Goal: Use online tool/utility: Utilize a website feature to perform a specific function

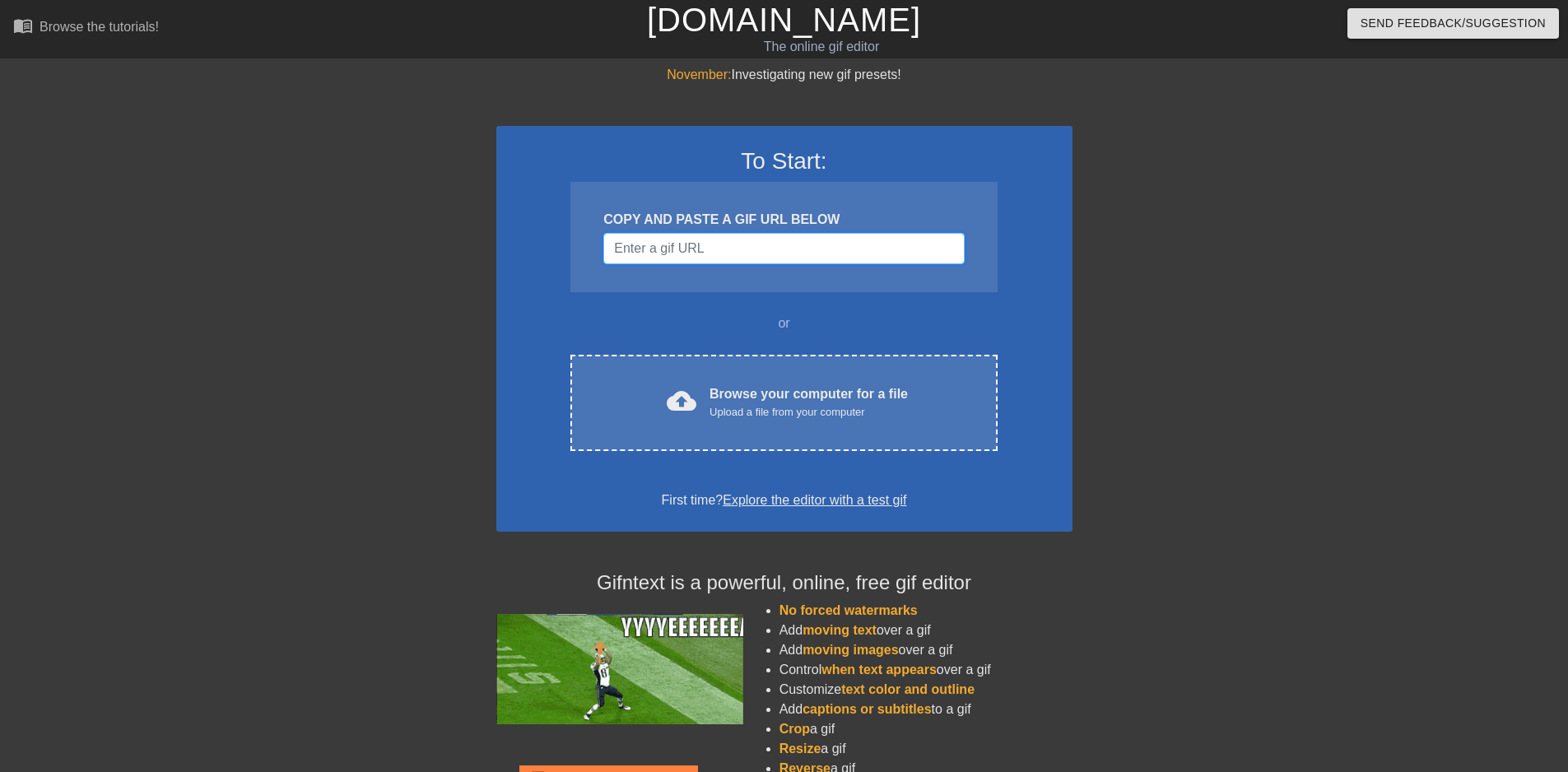
click at [668, 250] on input "Username" at bounding box center [783, 249] width 361 height 31
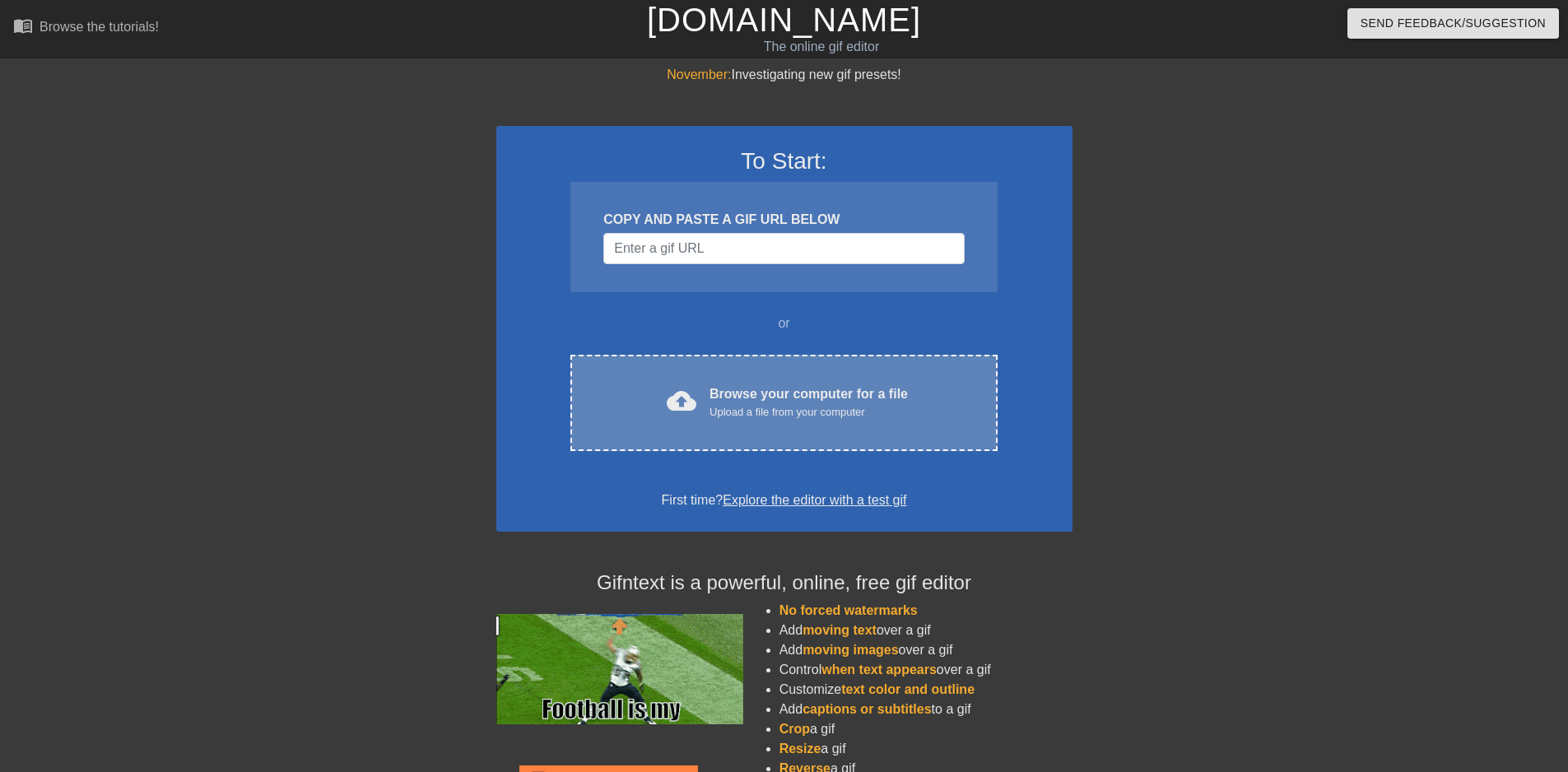
click at [902, 388] on div "Browse your computer for a file Upload a file from your computer" at bounding box center [808, 402] width 198 height 36
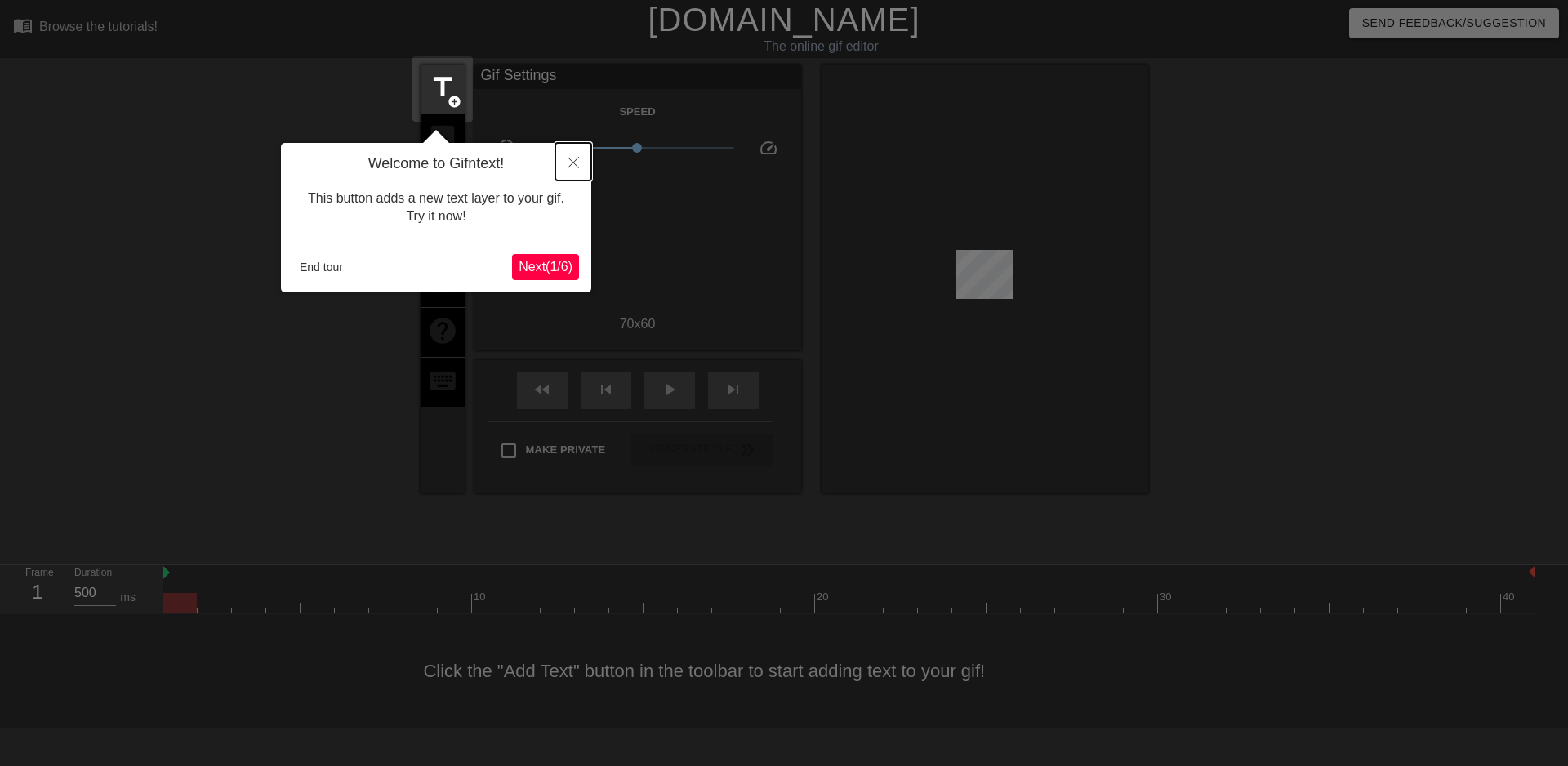
click at [572, 158] on icon "Close" at bounding box center [573, 162] width 11 height 11
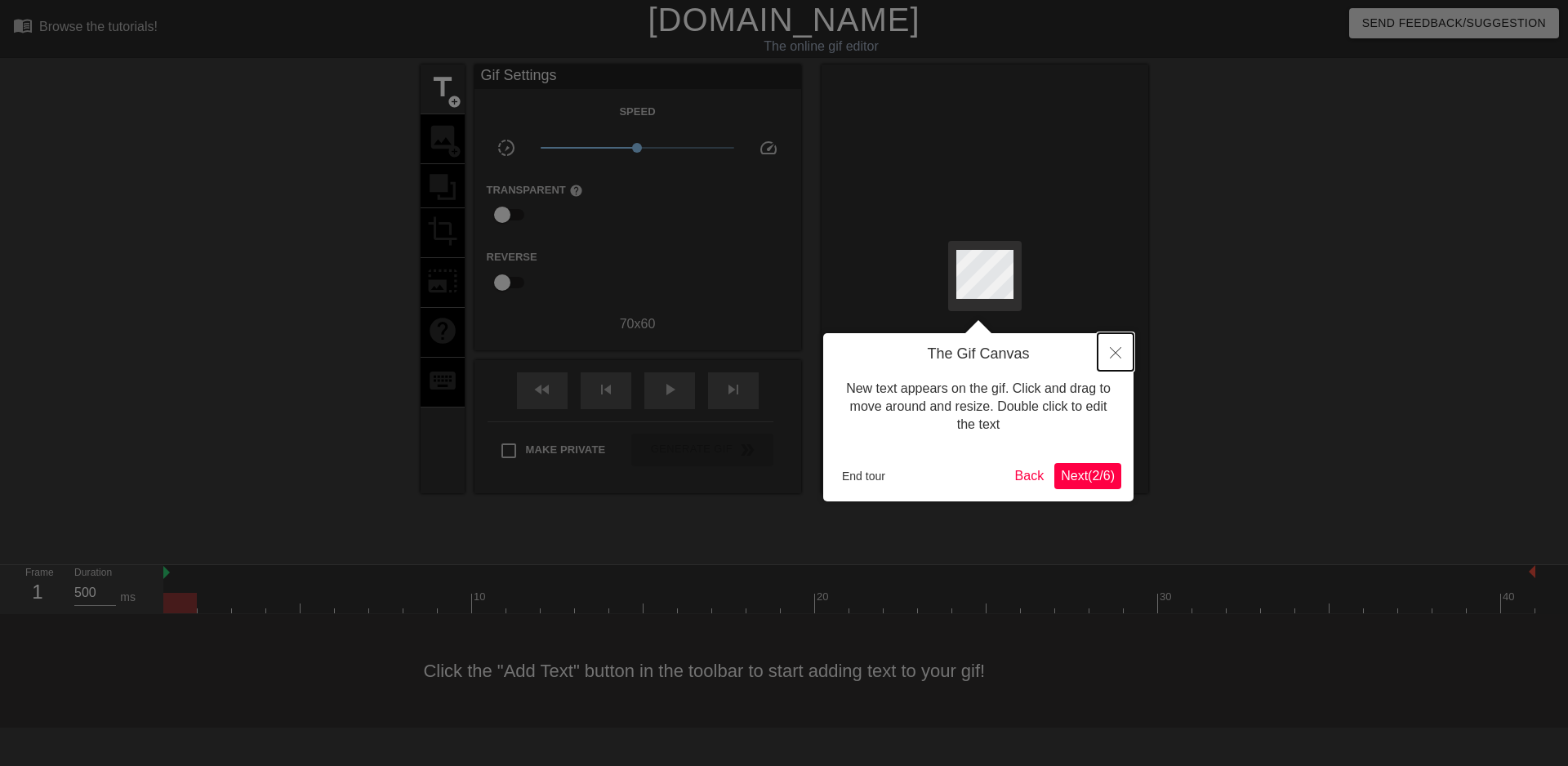
click at [1111, 344] on button "Close" at bounding box center [1115, 351] width 36 height 38
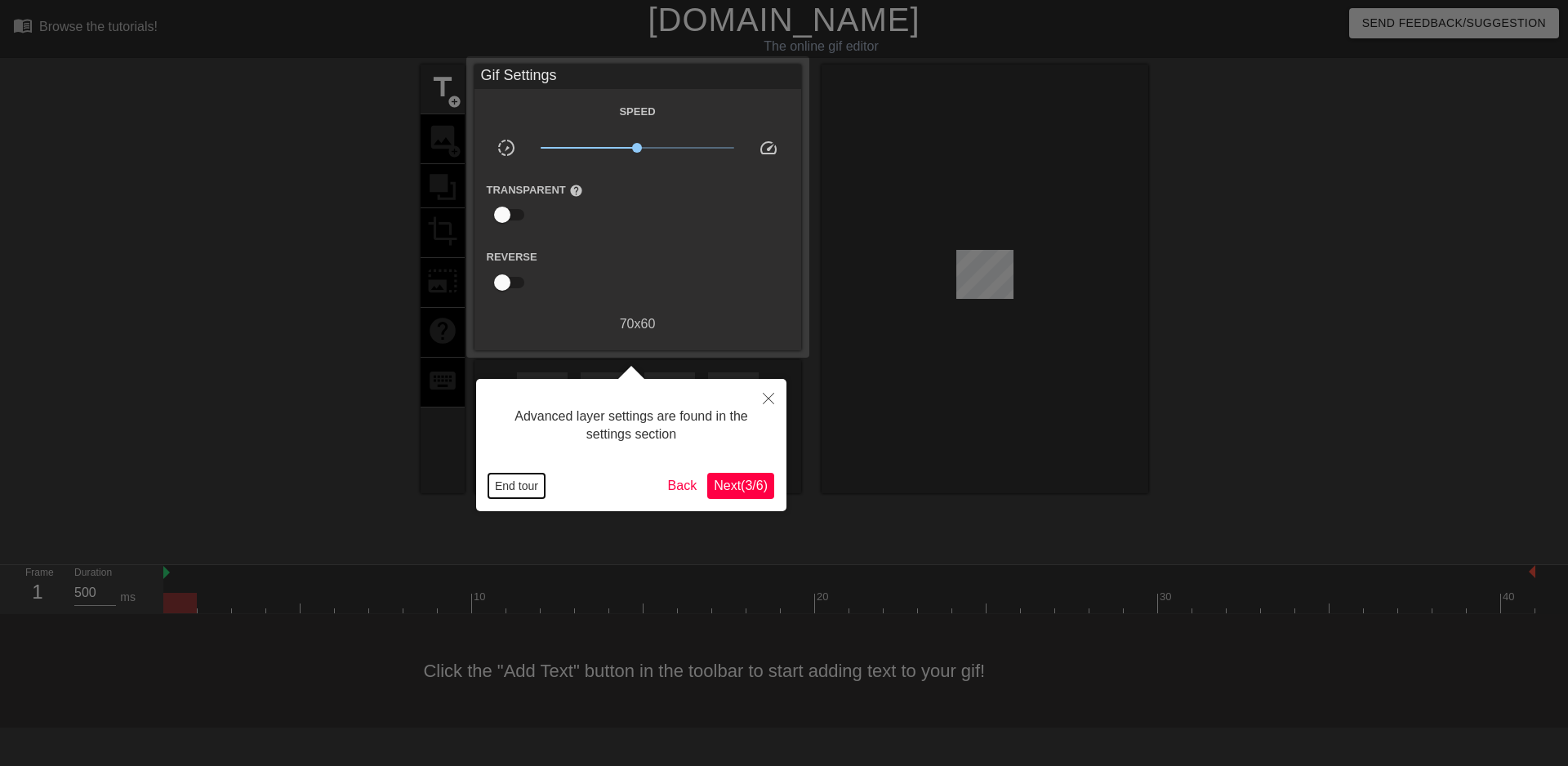
click at [501, 483] on button "End tour" at bounding box center [517, 486] width 57 height 25
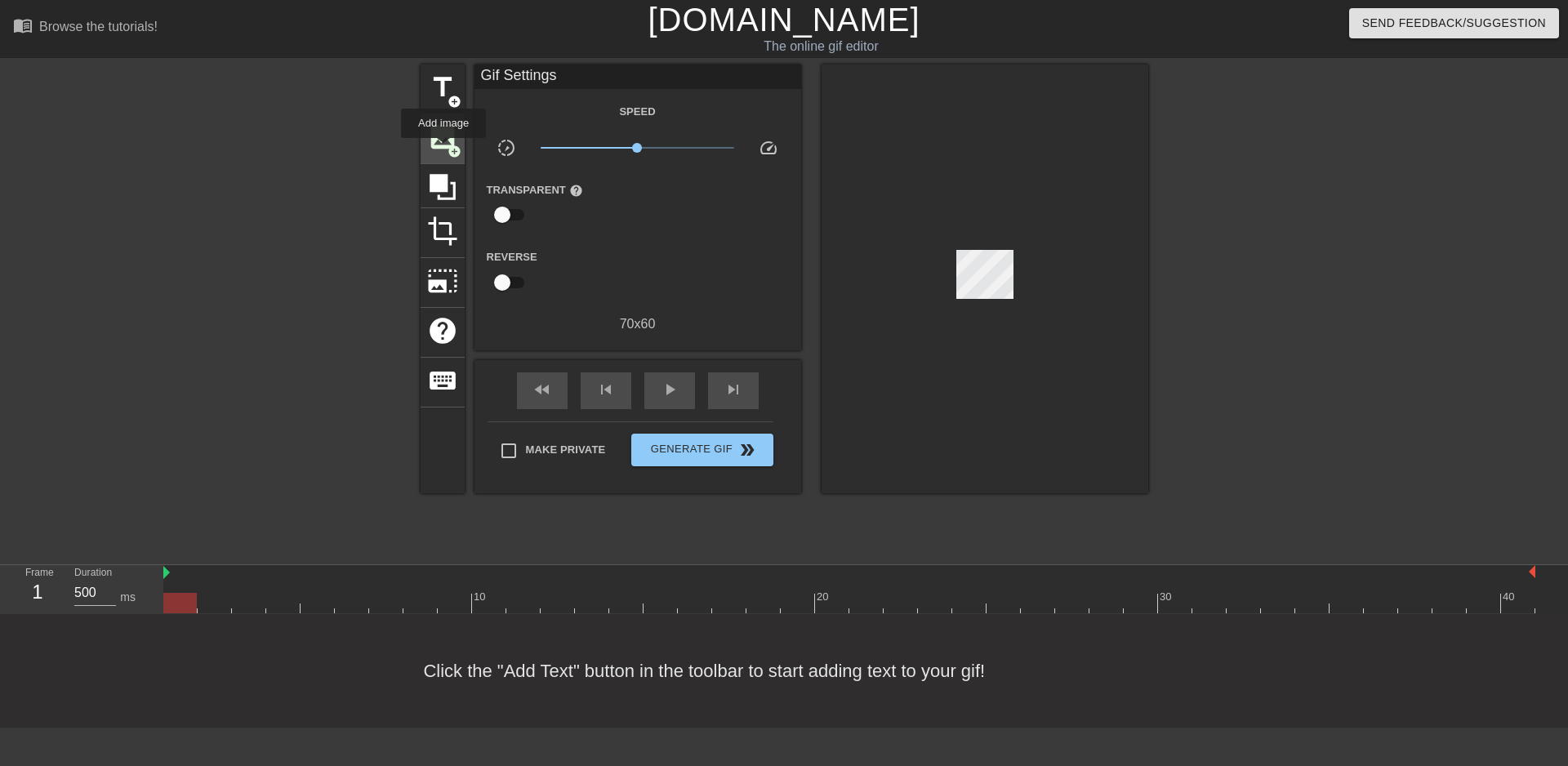
click at [444, 149] on span "image" at bounding box center [443, 137] width 31 height 31
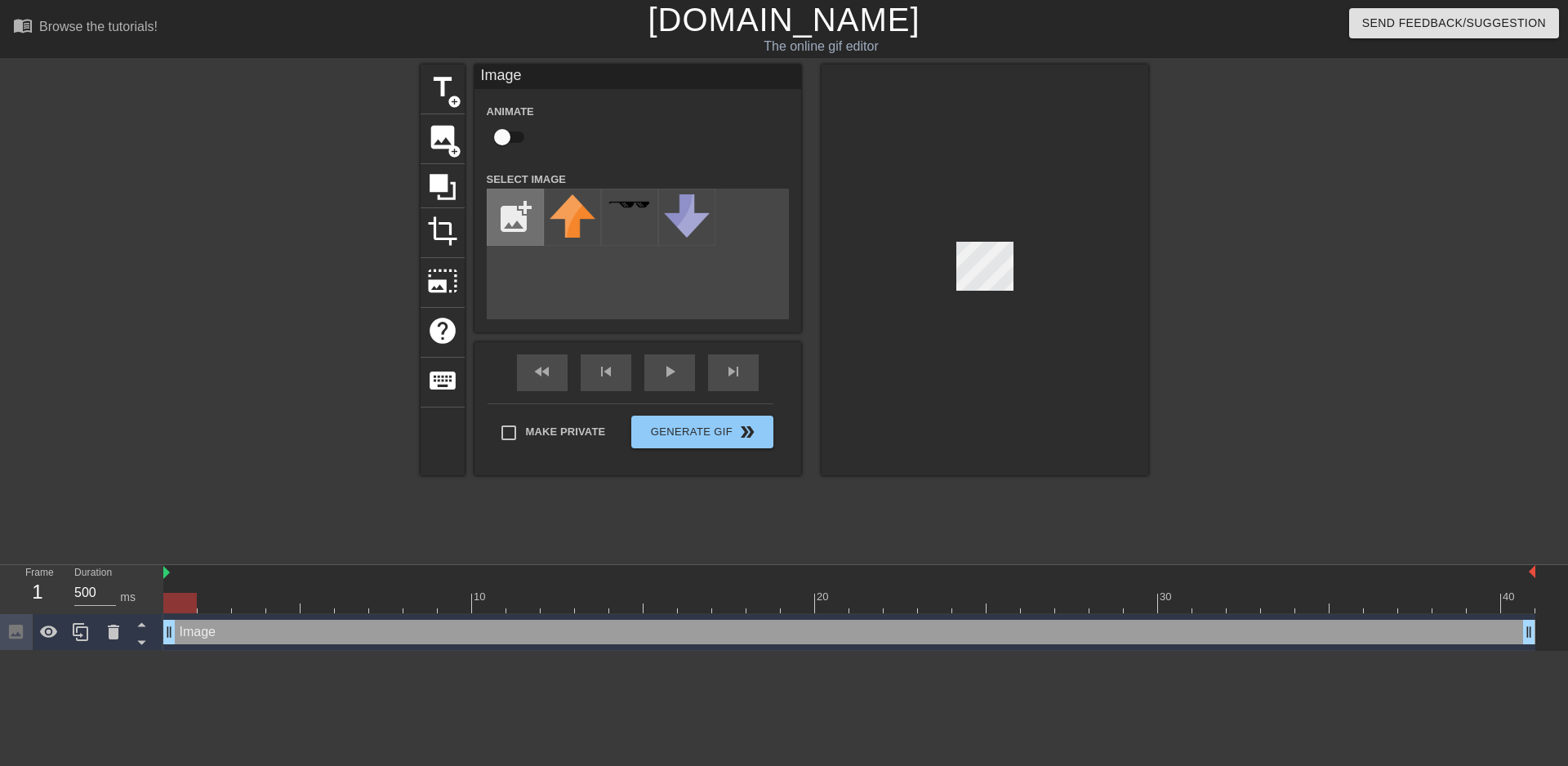
click at [508, 206] on input "file" at bounding box center [515, 217] width 56 height 56
type input "C:\fakepath\TheyHungerBannerLarge.png"
click at [560, 210] on div at bounding box center [572, 217] width 57 height 57
click at [1082, 288] on div at bounding box center [985, 269] width 327 height 411
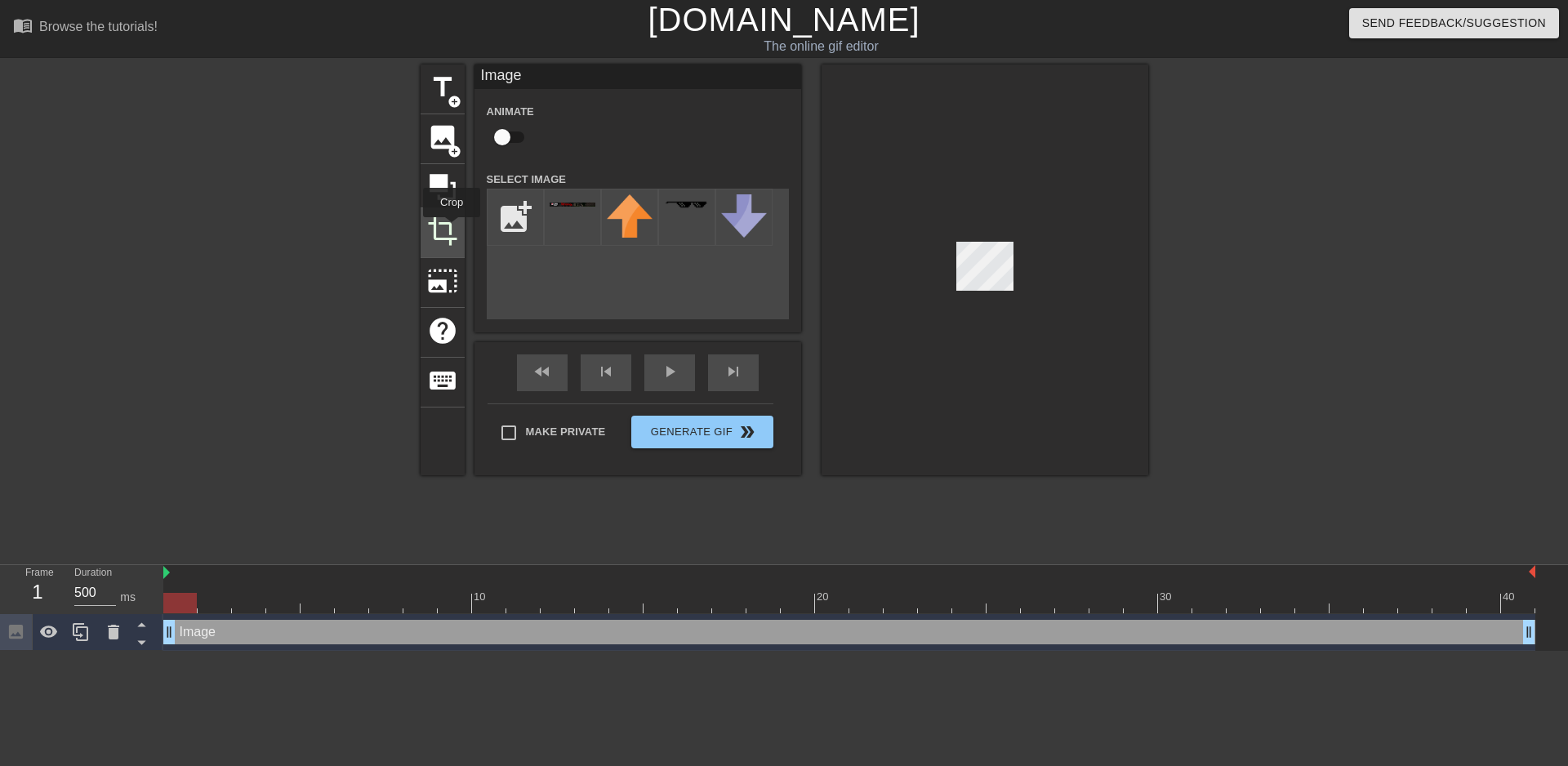
click at [451, 229] on span "crop" at bounding box center [443, 232] width 31 height 31
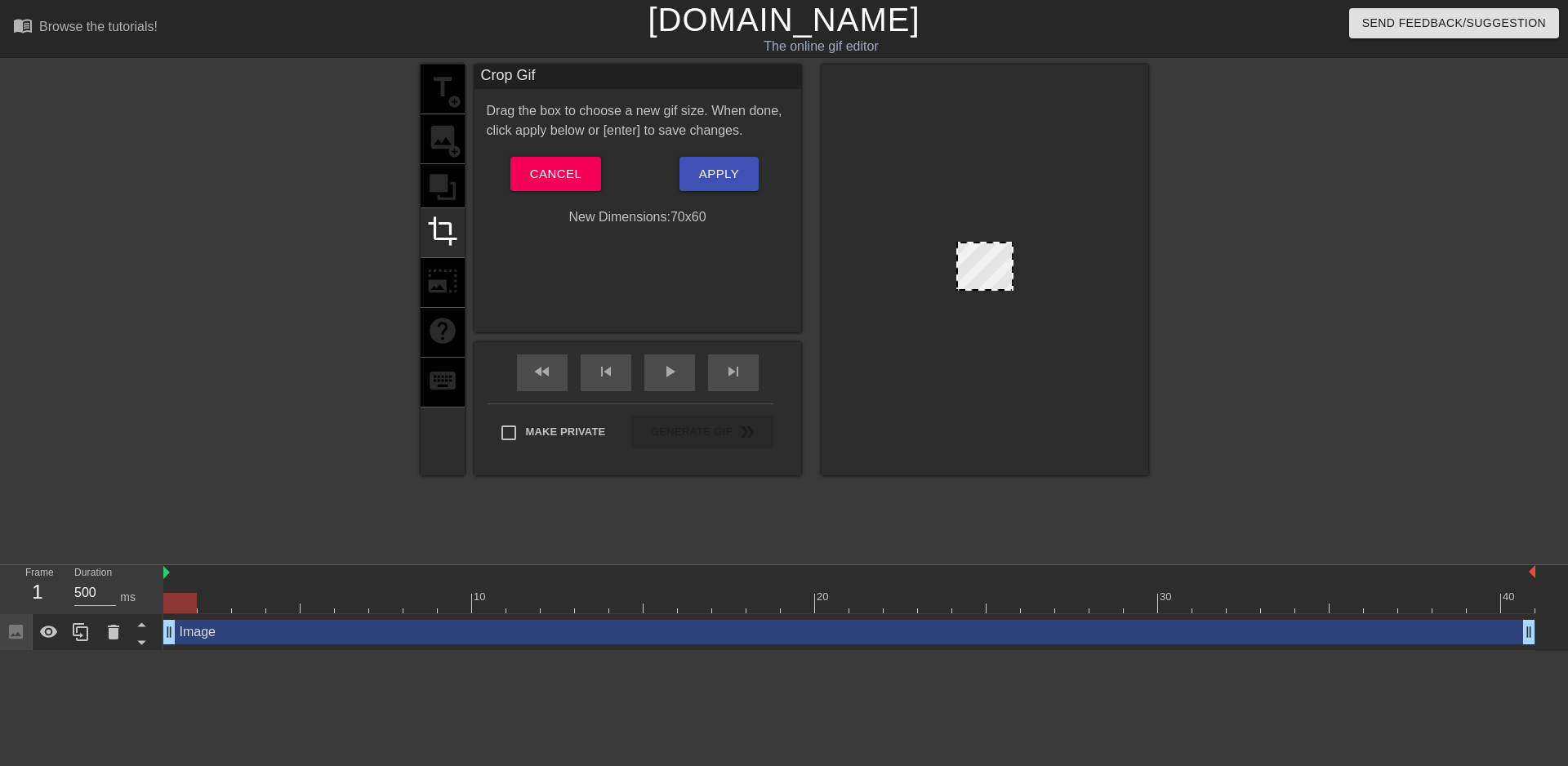
drag, startPoint x: 956, startPoint y: 287, endPoint x: 807, endPoint y: 367, distance: 169.1
click at [807, 367] on div "title add_circle image add_circle crop photo_size_select_large help keyboard Cr…" at bounding box center [784, 269] width 728 height 411
drag, startPoint x: 1012, startPoint y: 264, endPoint x: 1058, endPoint y: 264, distance: 46.0
click at [1058, 264] on div at bounding box center [985, 269] width 327 height 411
click at [979, 173] on div at bounding box center [985, 269] width 327 height 411
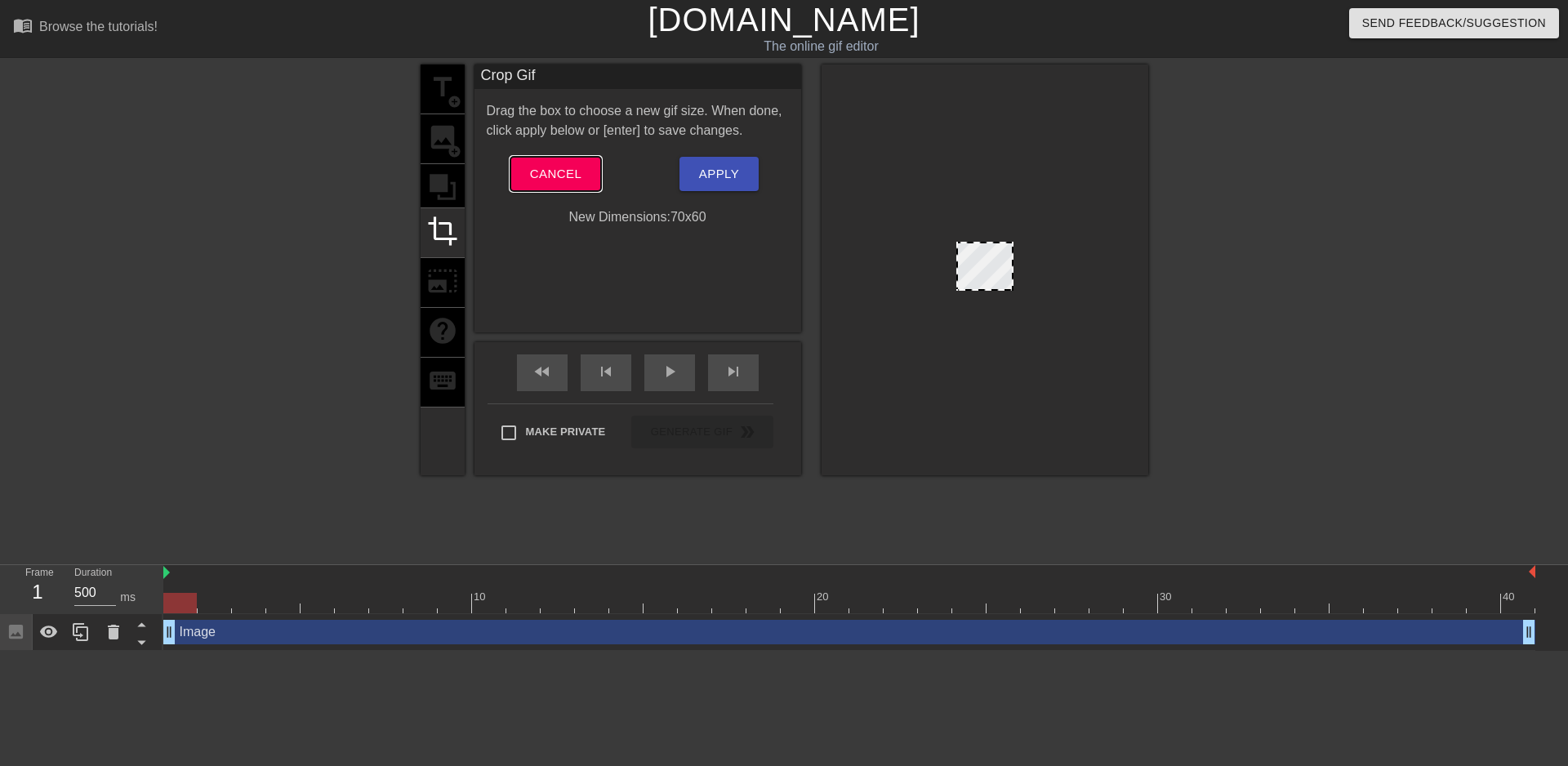
click at [571, 171] on span "Cancel" at bounding box center [556, 173] width 51 height 21
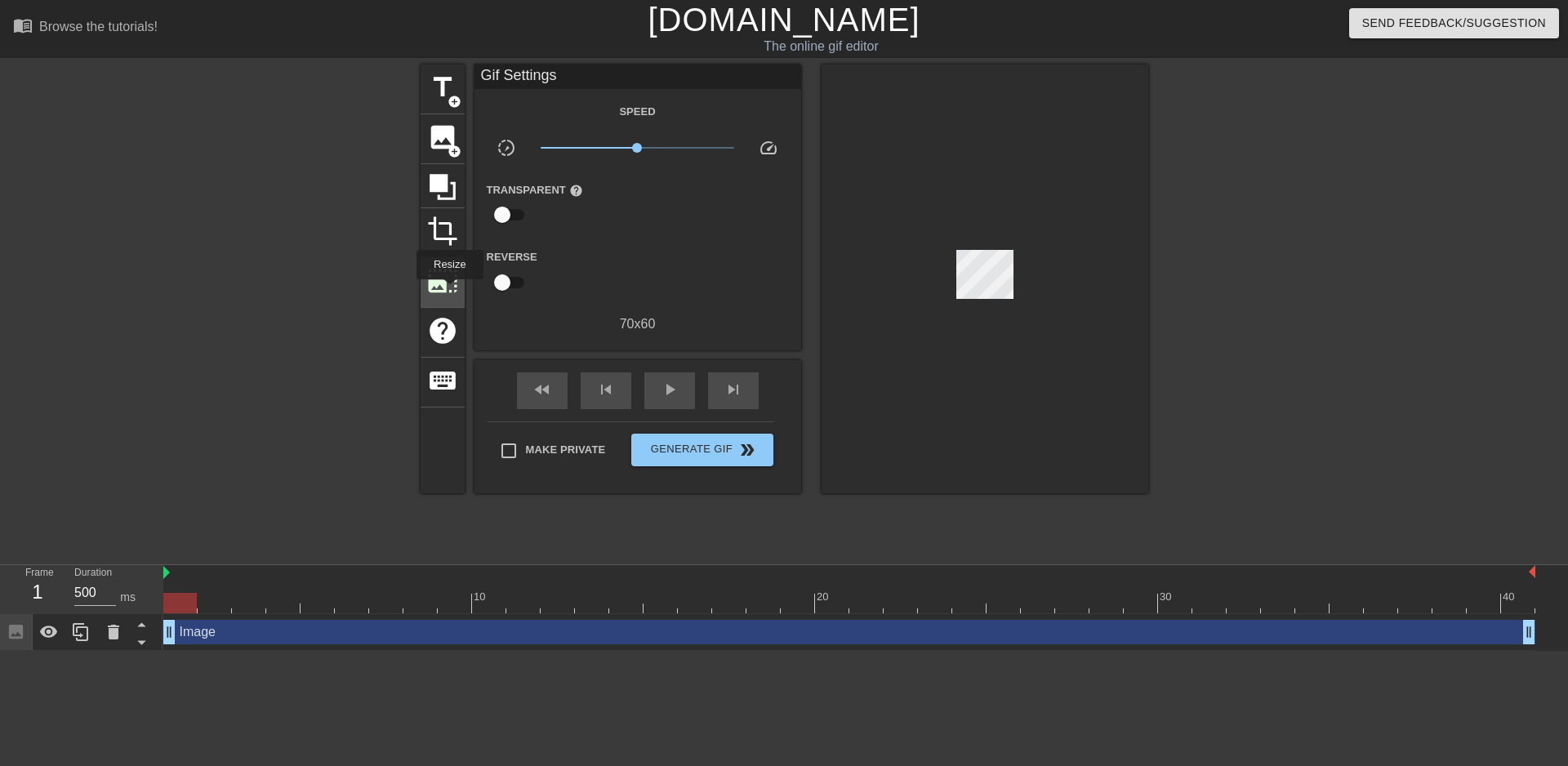
click at [449, 291] on span "photo_size_select_large" at bounding box center [443, 281] width 31 height 31
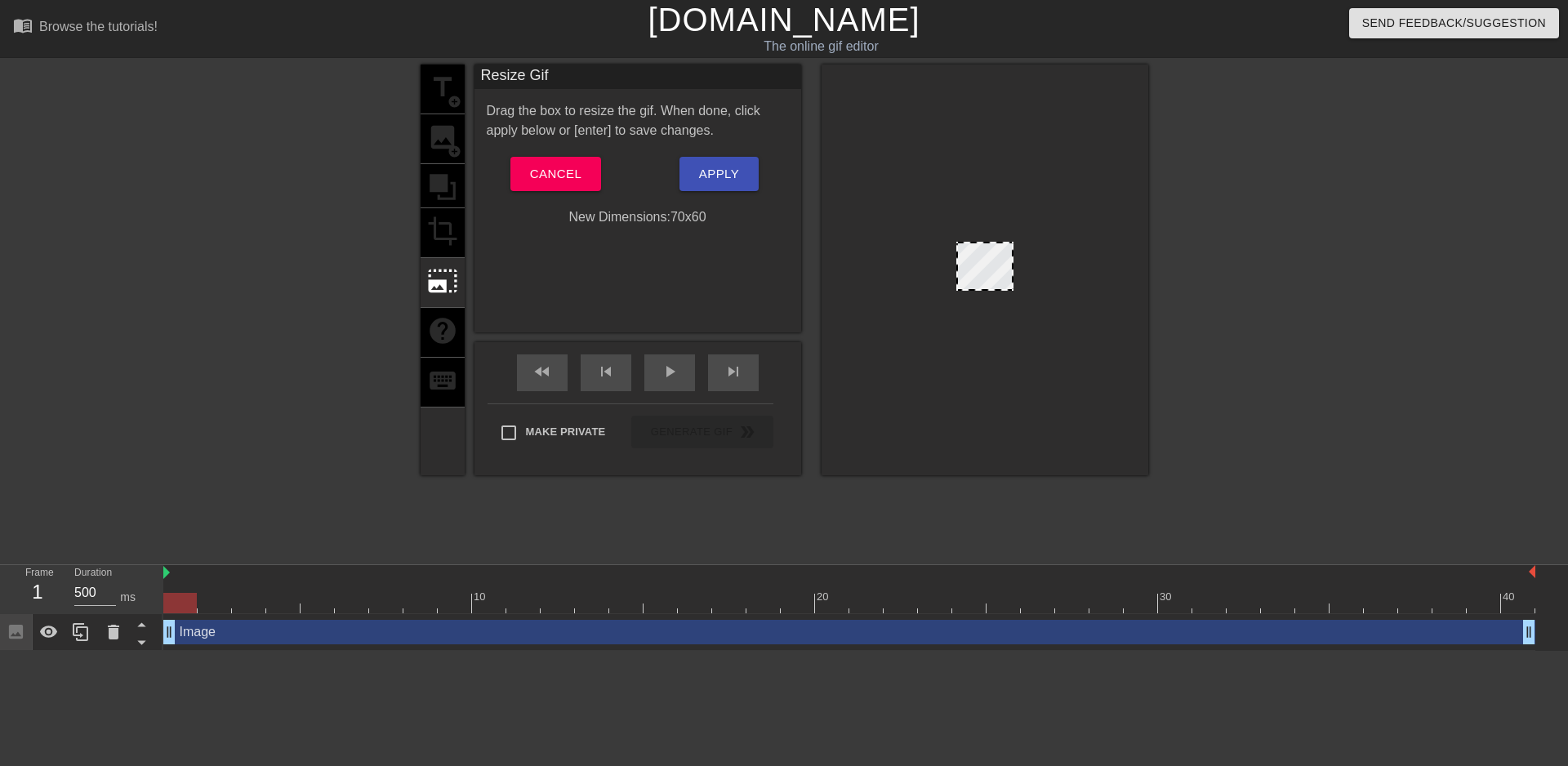
drag, startPoint x: 1012, startPoint y: 287, endPoint x: 1104, endPoint y: 383, distance: 133.0
click at [1104, 383] on div at bounding box center [985, 269] width 327 height 411
click at [546, 173] on span "Cancel" at bounding box center [556, 173] width 51 height 21
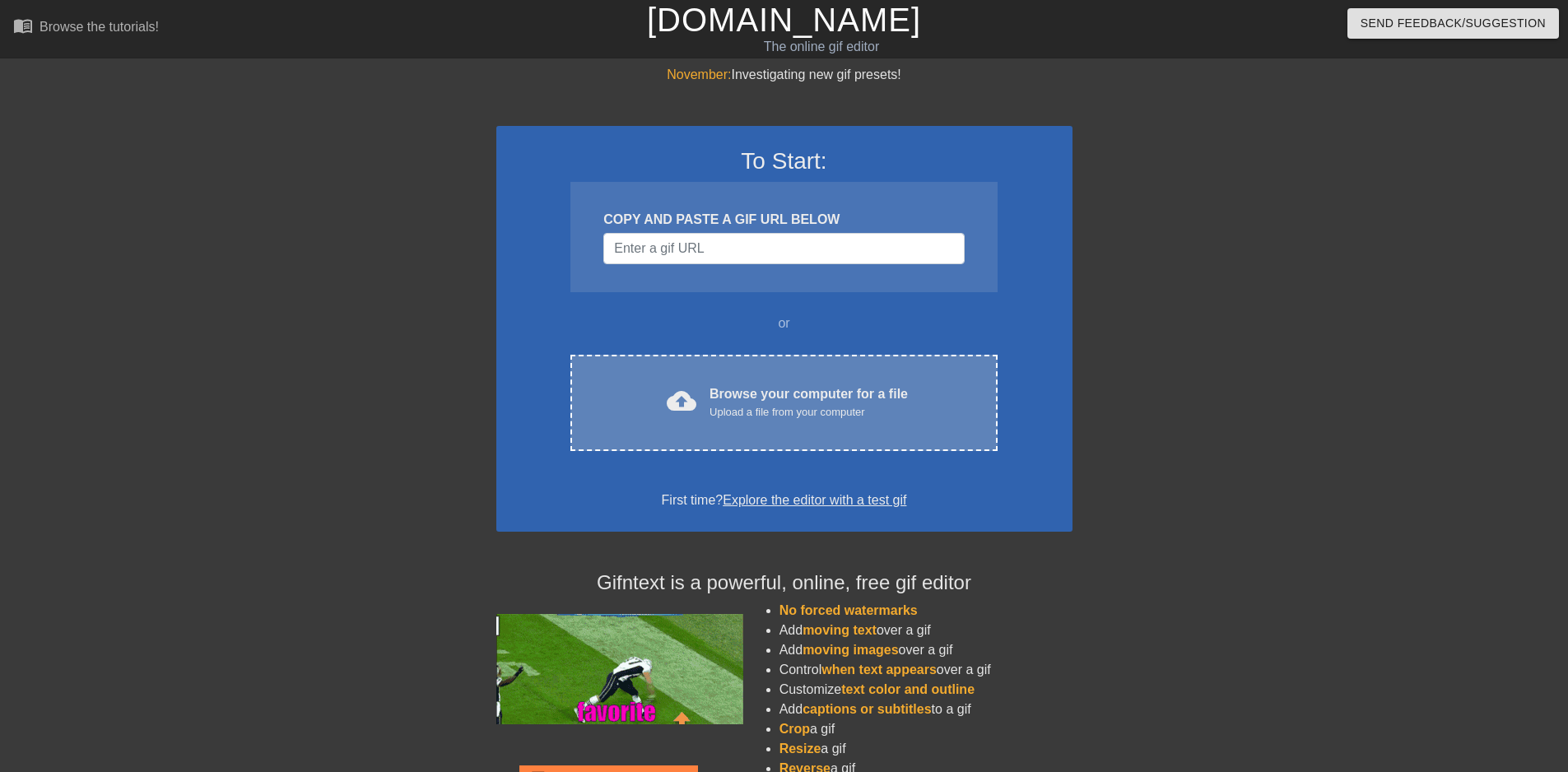
click at [771, 385] on div "Browse your computer for a file Upload a file from your computer" at bounding box center [808, 402] width 198 height 36
